Goal: Task Accomplishment & Management: Complete application form

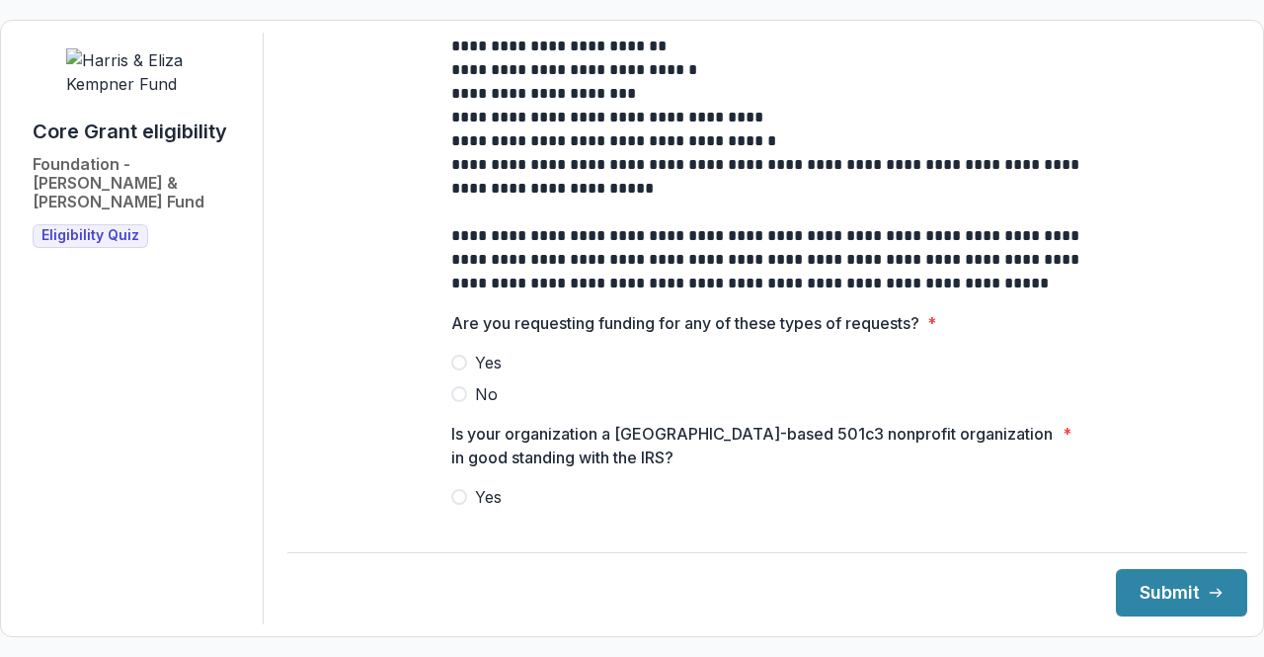
scroll to position [565, 0]
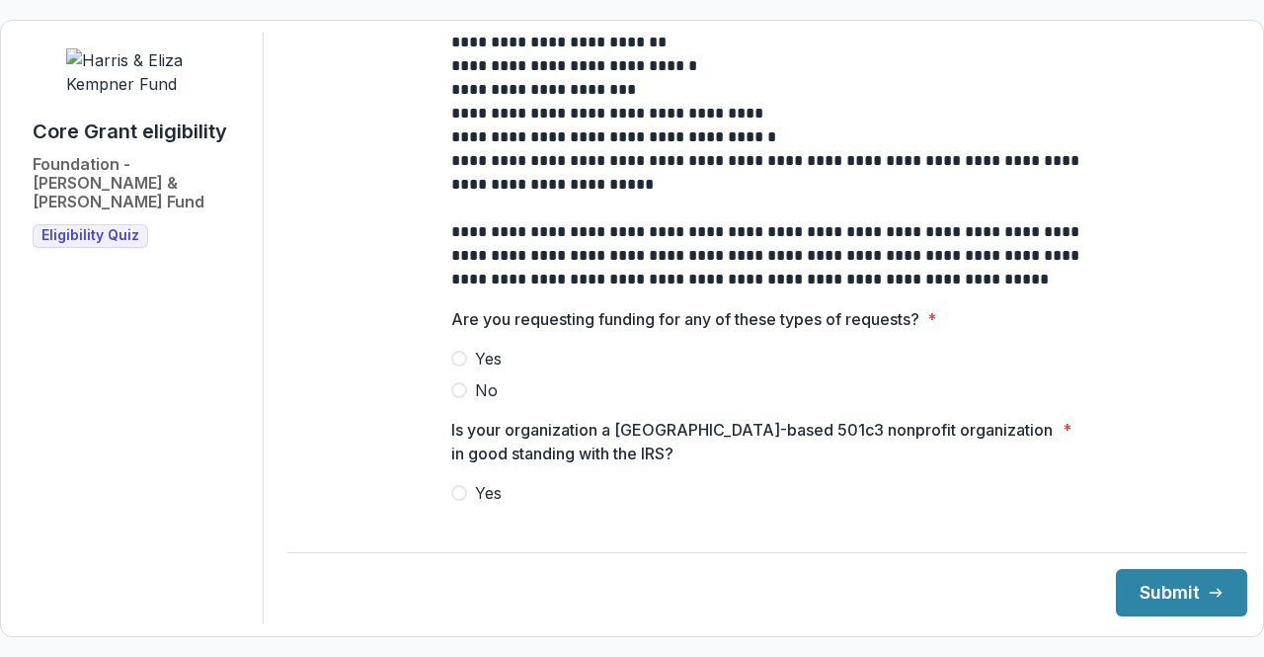
click at [464, 402] on label "No" at bounding box center [767, 390] width 632 height 24
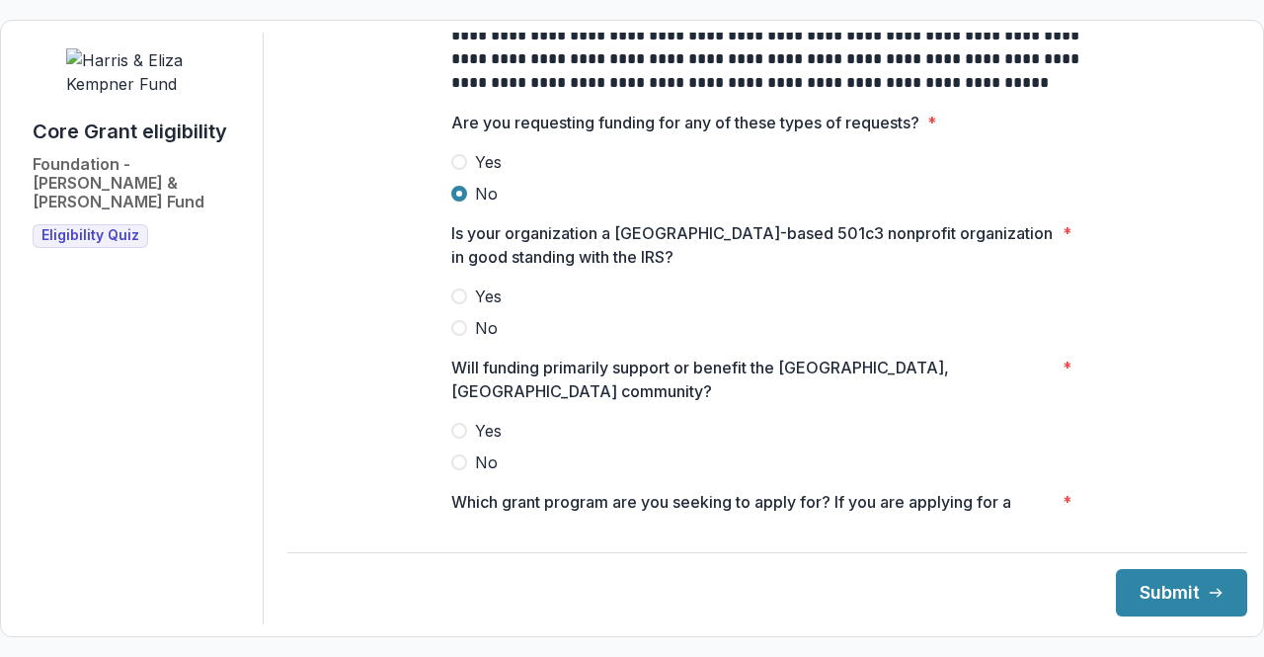
scroll to position [763, 0]
click at [452, 303] on span at bounding box center [459, 295] width 16 height 16
click at [453, 422] on span at bounding box center [459, 430] width 16 height 16
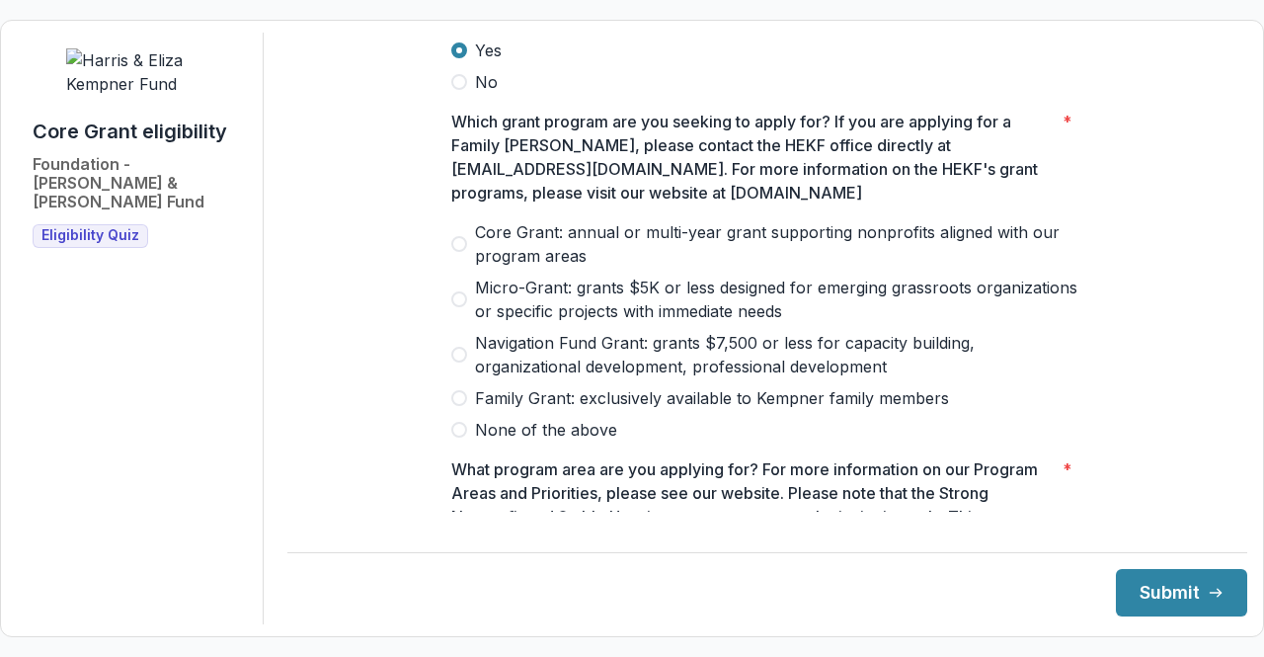
scroll to position [1143, 0]
click at [464, 232] on label "Core Grant: annual or multi-year grant supporting nonprofits aligned with our p…" at bounding box center [767, 242] width 632 height 47
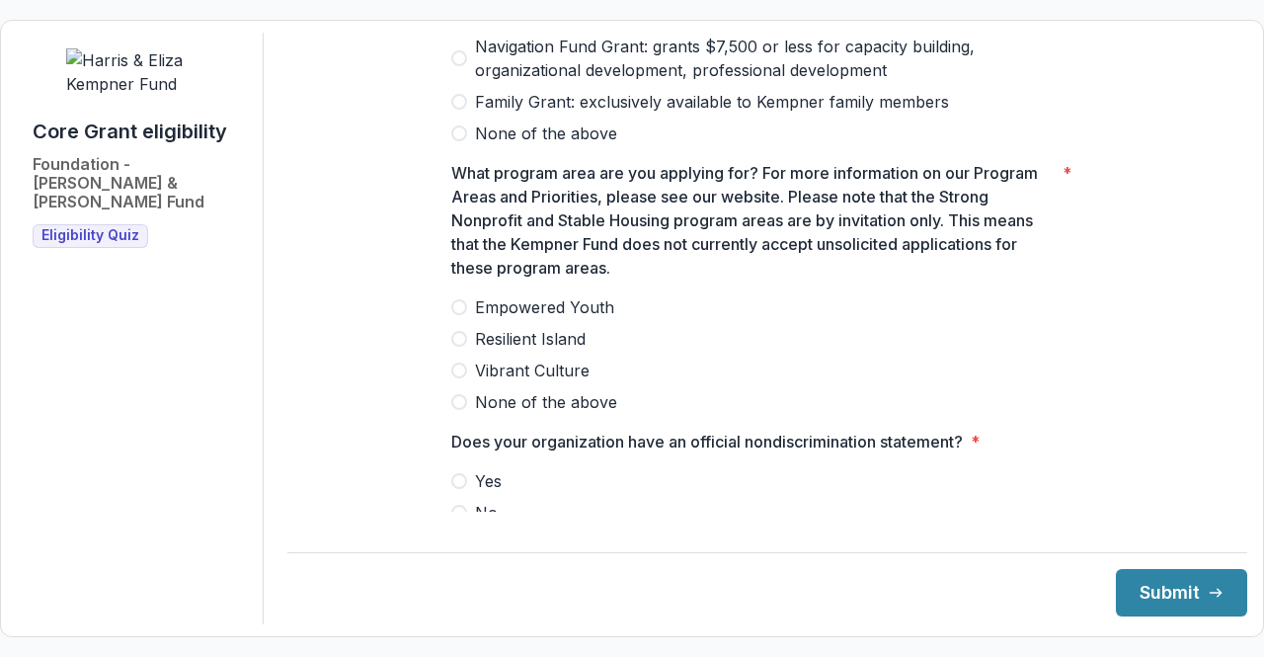
scroll to position [1439, 0]
click at [454, 330] on span at bounding box center [459, 338] width 16 height 16
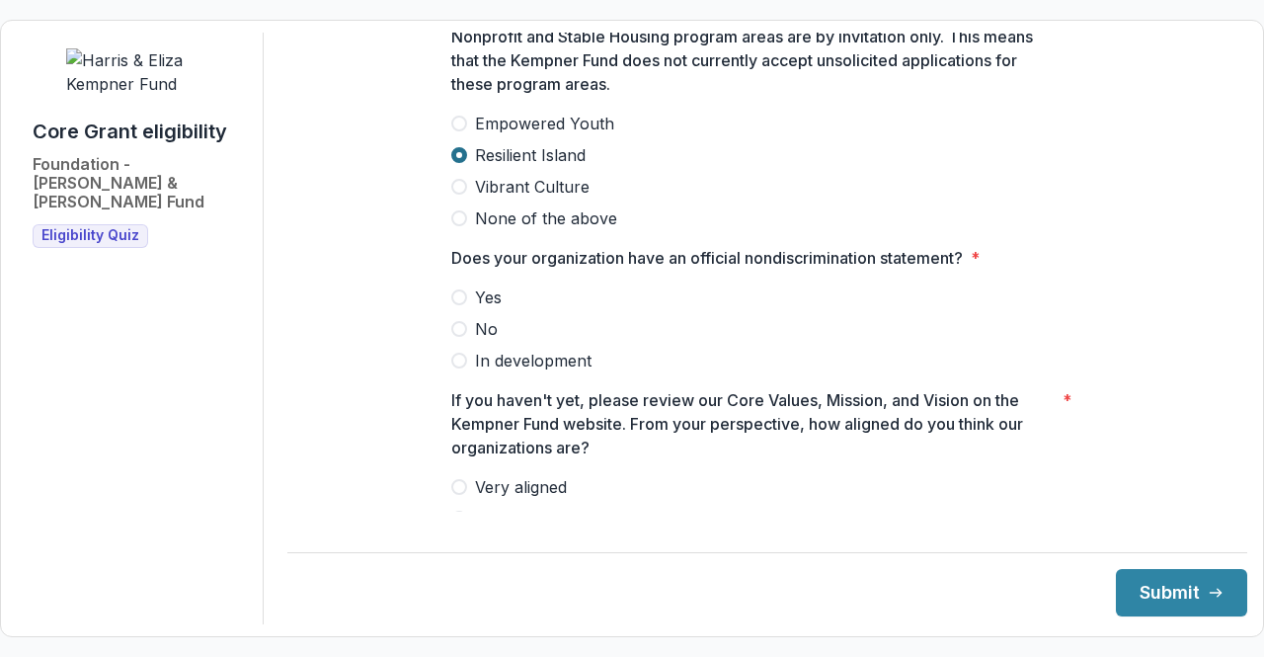
scroll to position [1680, 0]
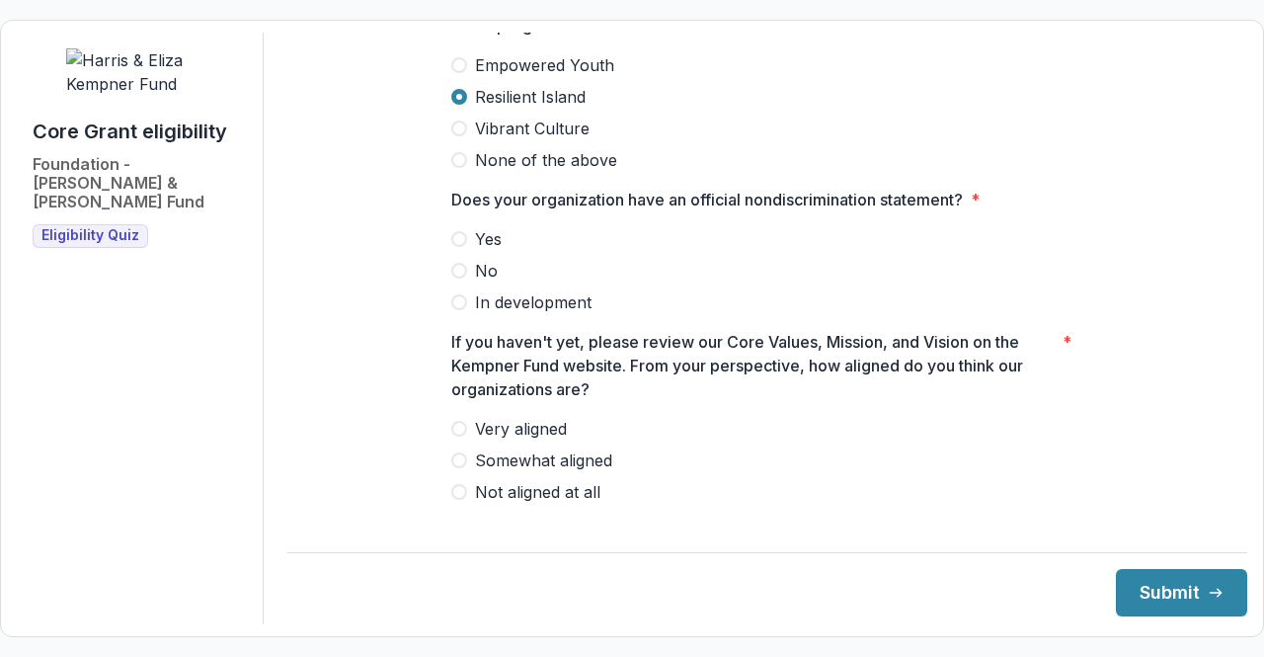
click at [456, 421] on span at bounding box center [459, 429] width 16 height 16
